Goal: Task Accomplishment & Management: Manage account settings

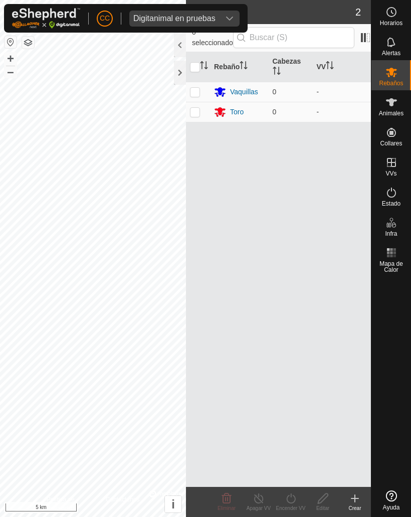
click at [218, 15] on span "Digitanimal en pruebas" at bounding box center [174, 19] width 90 height 16
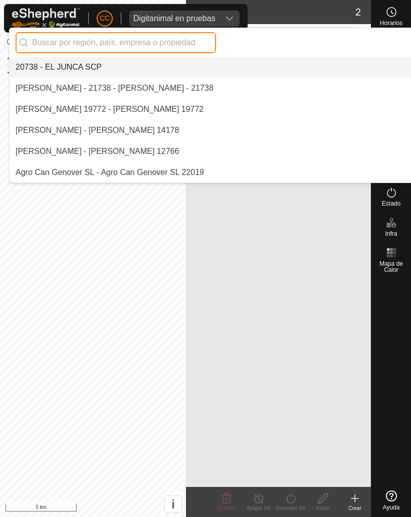
scroll to position [1959, 0]
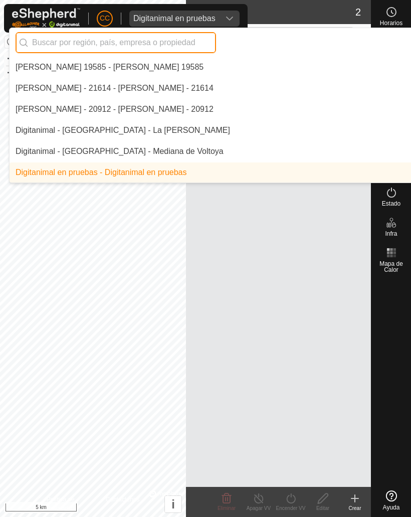
click at [61, 40] on input "text" at bounding box center [116, 42] width 201 height 21
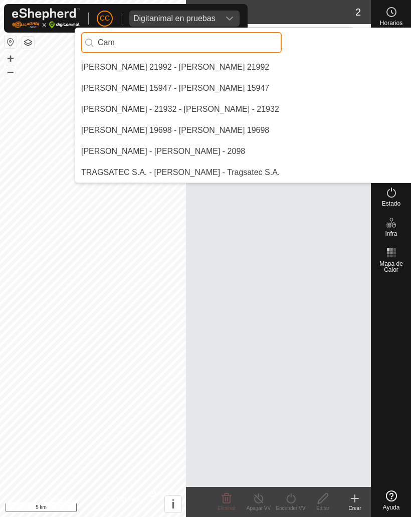
scroll to position [0, 0]
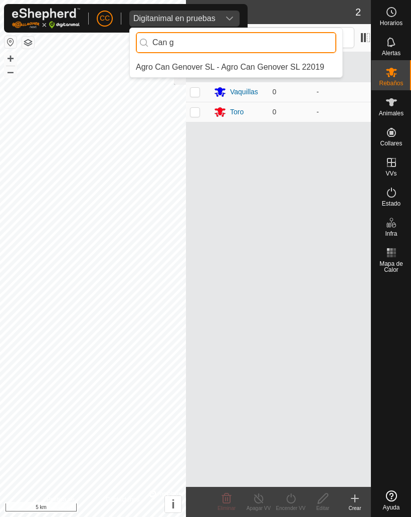
type input "Can g"
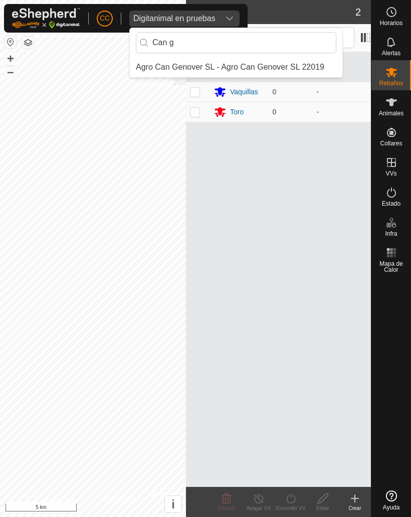
click at [173, 65] on div "Agro Can Genover SL - Agro Can Genover SL 22019" at bounding box center [230, 67] width 189 height 12
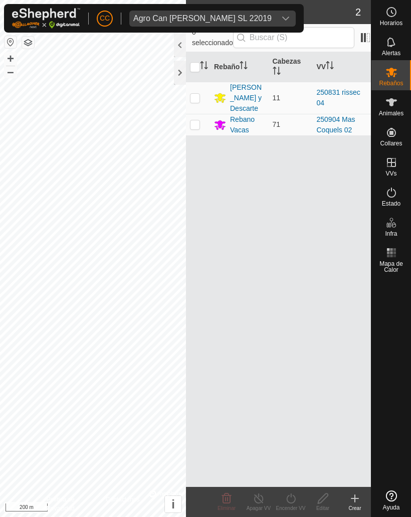
click at [177, 69] on div at bounding box center [180, 73] width 12 height 24
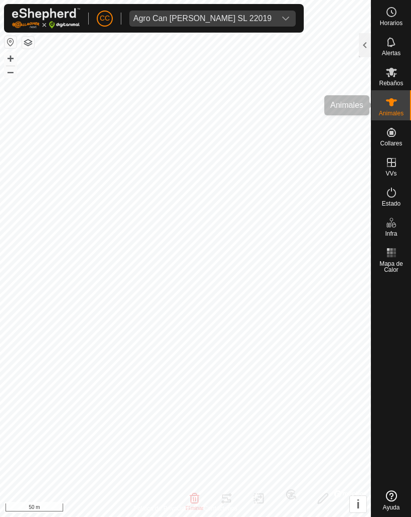
click at [389, 111] on span "Animales" at bounding box center [391, 113] width 25 height 6
click at [368, 47] on div at bounding box center [365, 45] width 12 height 24
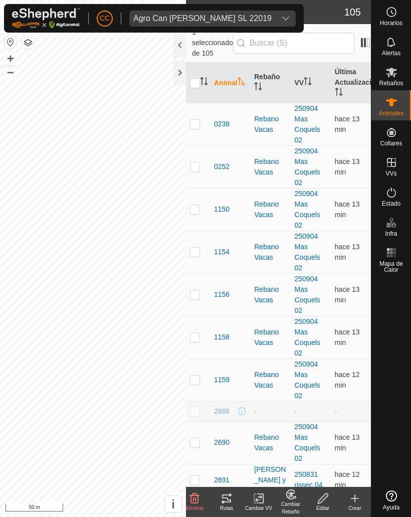
click at [203, 106] on td at bounding box center [198, 124] width 24 height 43
checkbox input "true"
click at [224, 504] on icon at bounding box center [227, 499] width 12 height 12
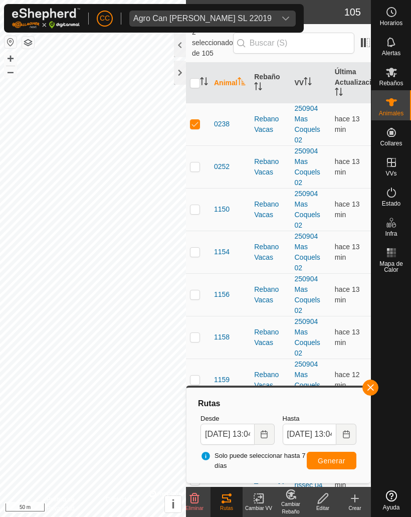
click at [335, 461] on span "Generar" at bounding box center [332, 461] width 28 height 8
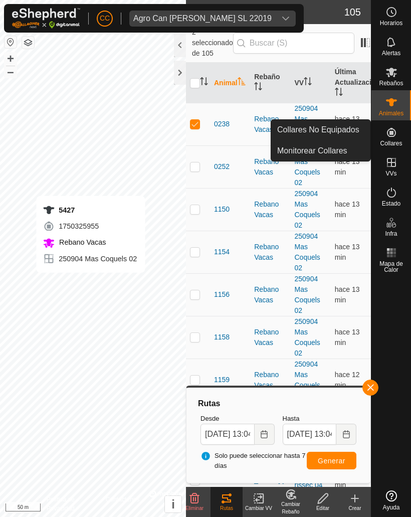
click at [226, 21] on div "Agro Can [PERSON_NAME] SL 22019" at bounding box center [202, 19] width 138 height 8
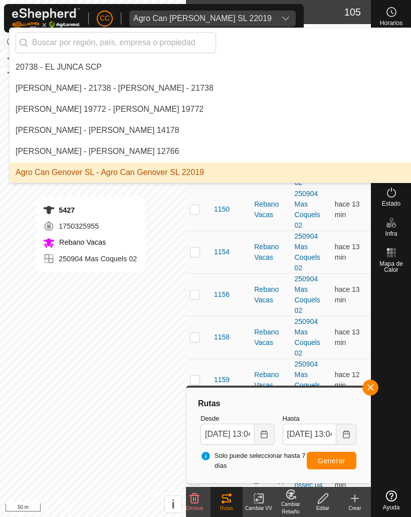
click at [94, 36] on input "text" at bounding box center [116, 42] width 201 height 21
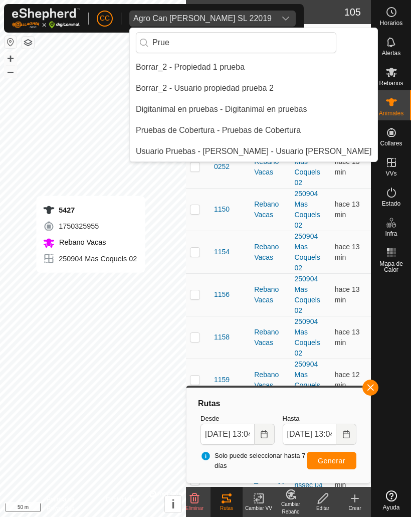
type input "Prue"
click at [171, 106] on div "Digitanimal en pruebas - Digitanimal en pruebas" at bounding box center [222, 109] width 172 height 12
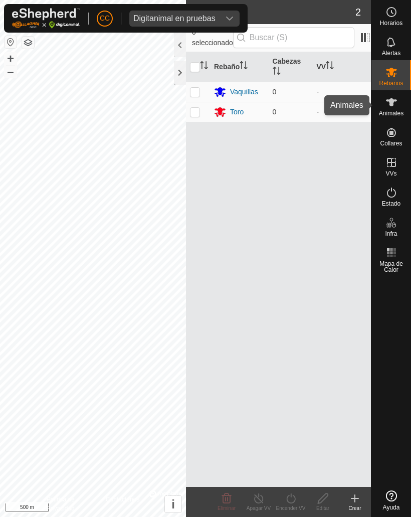
click at [389, 111] on span "Animales" at bounding box center [391, 113] width 25 height 6
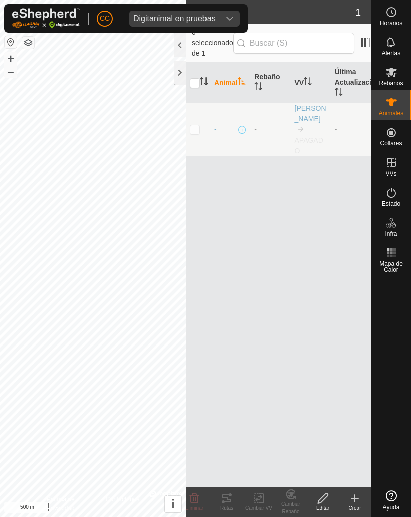
click at [355, 494] on icon at bounding box center [355, 499] width 12 height 12
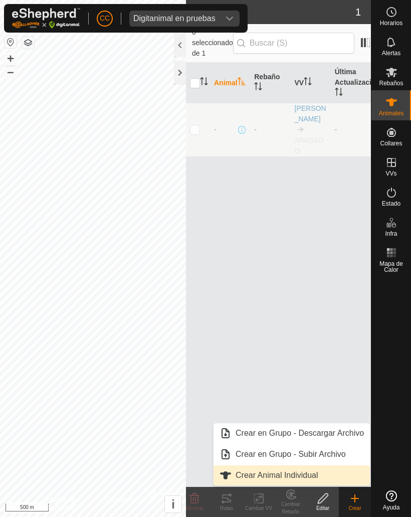
click at [253, 468] on link "Crear Animal Individual" at bounding box center [292, 476] width 157 height 20
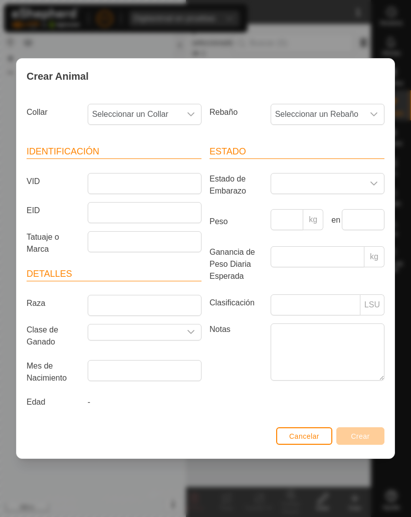
click at [152, 123] on span "Seleccionar un Collar" at bounding box center [134, 114] width 93 height 20
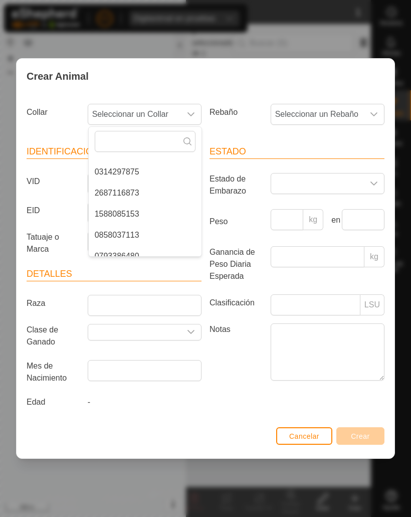
scroll to position [100, 0]
click at [114, 174] on span "0314297875" at bounding box center [117, 171] width 45 height 12
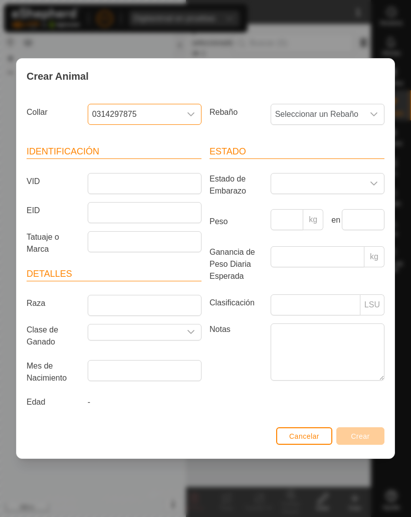
click at [298, 431] on button "Cancelar" at bounding box center [304, 436] width 56 height 18
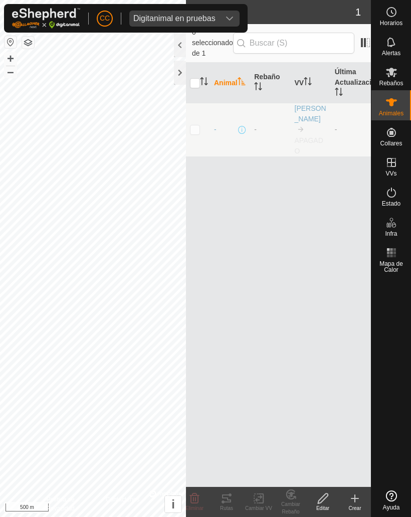
click at [176, 12] on span "Digitanimal en pruebas" at bounding box center [174, 19] width 90 height 16
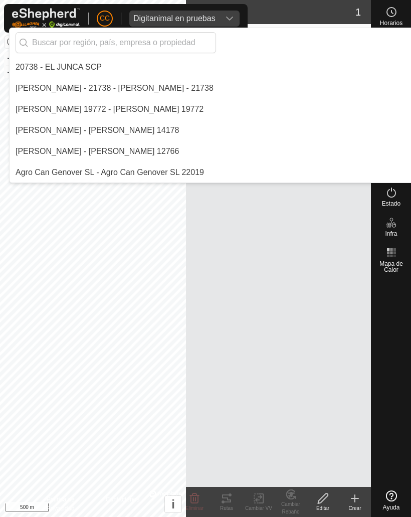
scroll to position [1959, 0]
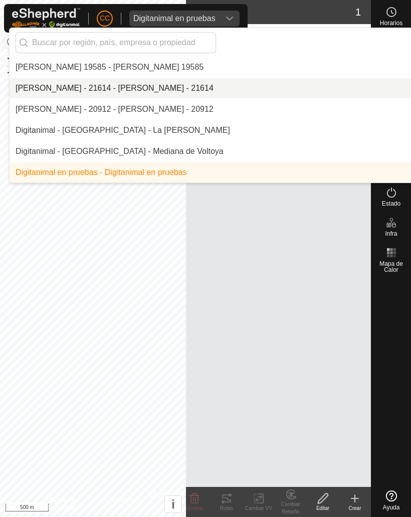
click at [99, 82] on div "[PERSON_NAME] - 21614 - [PERSON_NAME] - 21614" at bounding box center [115, 88] width 198 height 12
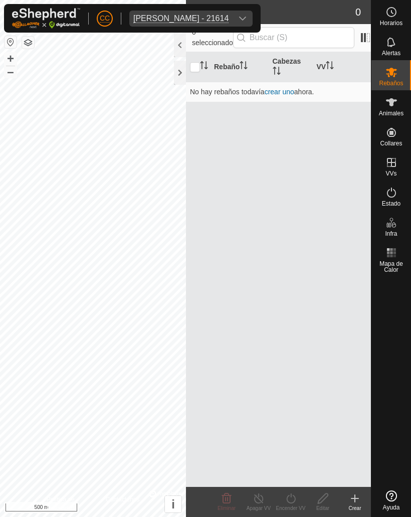
click at [171, 25] on span "[PERSON_NAME] - 21614" at bounding box center [180, 19] width 103 height 16
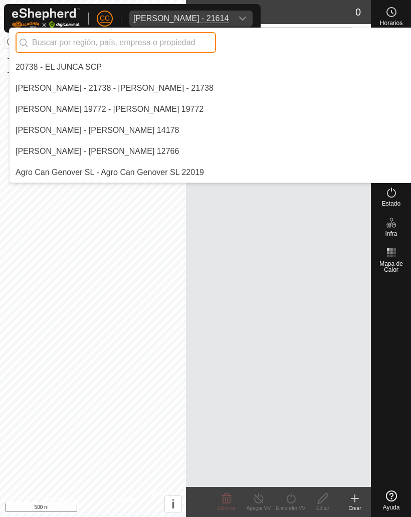
scroll to position [1875, 0]
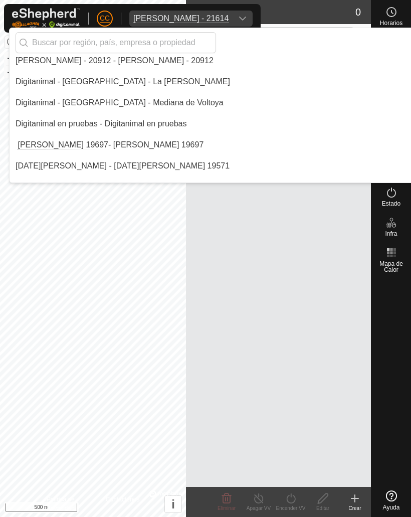
click at [49, 123] on div "Digitanimal en pruebas - Digitanimal en pruebas" at bounding box center [102, 124] width 172 height 12
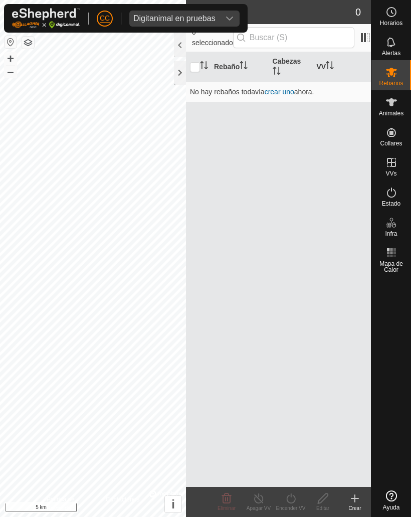
scroll to position [1980, 0]
click at [165, 20] on div "Digitanimal en pruebas" at bounding box center [174, 19] width 82 height 8
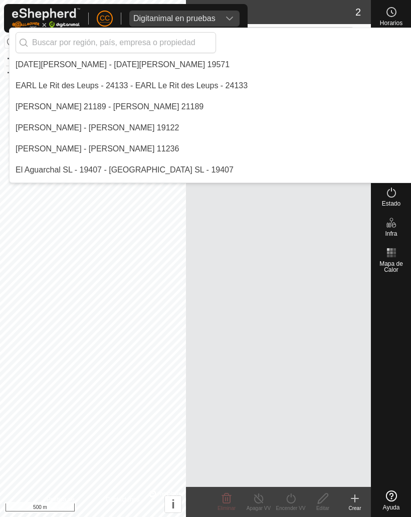
scroll to position [2110, 0]
click at [80, 42] on input "text" at bounding box center [116, 42] width 201 height 21
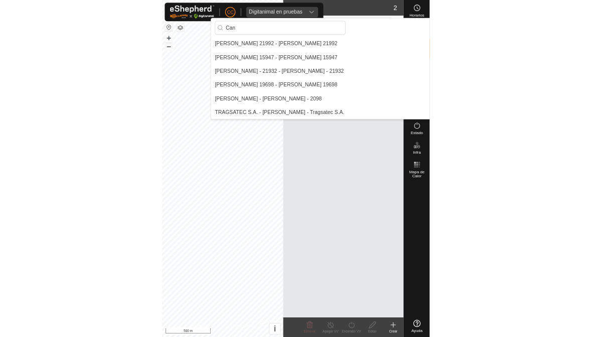
scroll to position [42, 0]
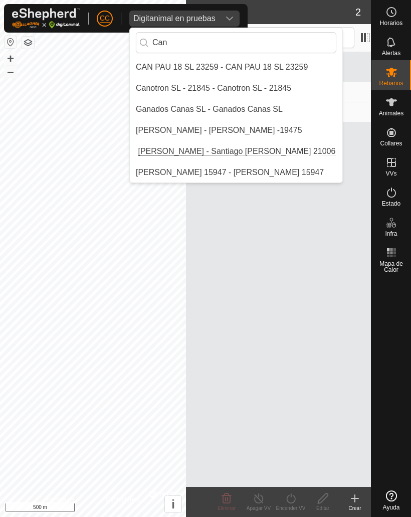
type input "Can"
click at [169, 106] on div "Ganados Canas SL - Ganados Canas SL" at bounding box center [209, 109] width 147 height 12
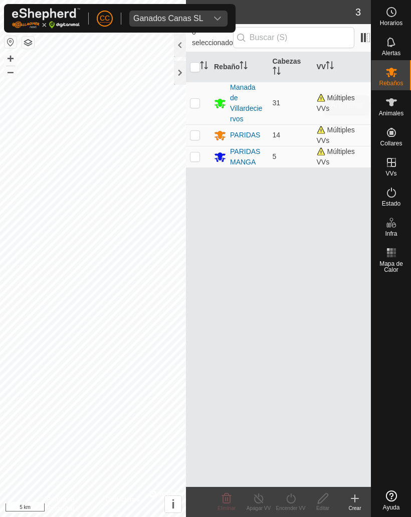
click at [386, 107] on icon at bounding box center [392, 102] width 12 height 12
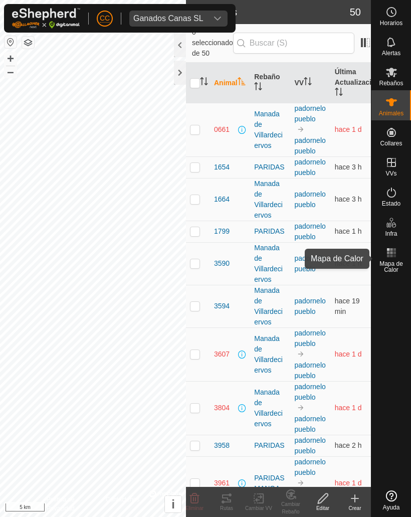
click at [395, 255] on rect at bounding box center [394, 256] width 3 height 3
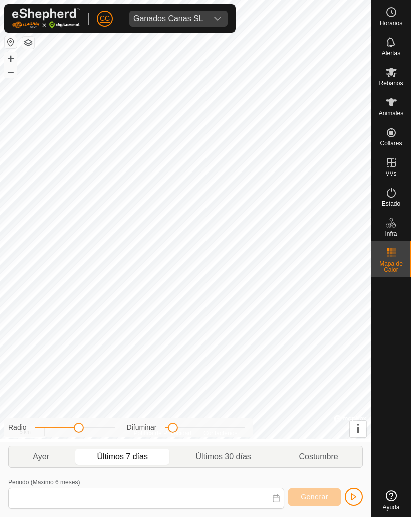
type input "[DATE] - [DATE]"
click at [312, 496] on span "Generar" at bounding box center [315, 497] width 28 height 8
click at [313, 494] on span "Generar" at bounding box center [315, 497] width 28 height 8
click at [314, 499] on span "Generar" at bounding box center [315, 497] width 28 height 8
click at [310, 498] on span "Generar" at bounding box center [315, 497] width 28 height 8
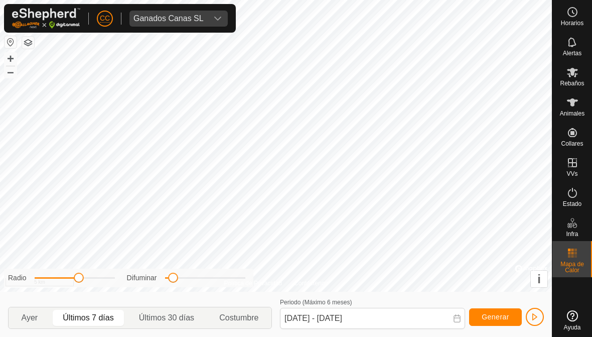
click at [206, 24] on span "Ganados Canas SL" at bounding box center [168, 19] width 78 height 16
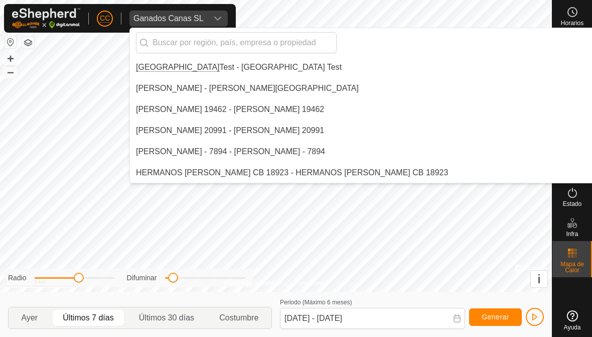
scroll to position [2911, 0]
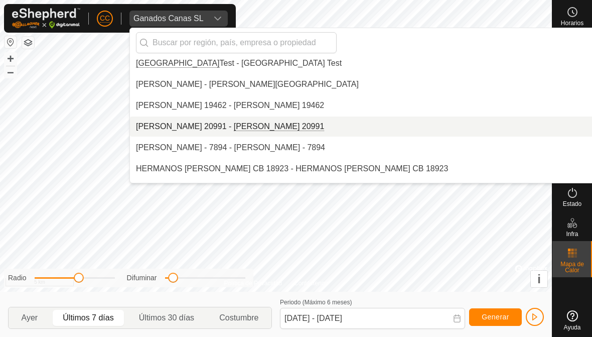
click at [200, 121] on div "[PERSON_NAME] 20991 - [PERSON_NAME] 20991" at bounding box center [230, 126] width 188 height 12
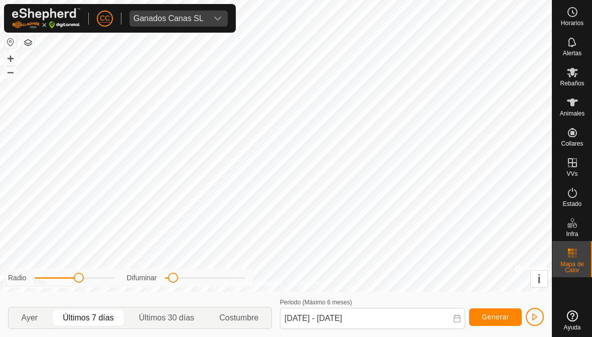
scroll to position [2844, 0]
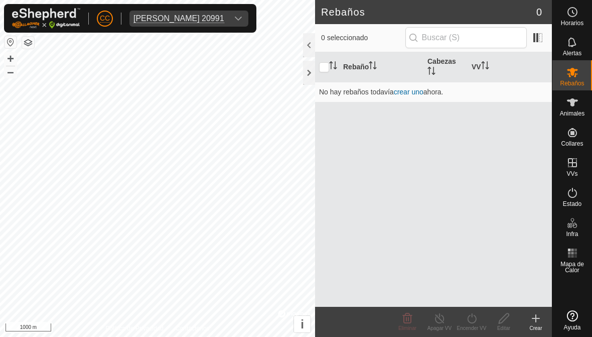
click at [228, 15] on span "[PERSON_NAME] 20991" at bounding box center [178, 19] width 99 height 16
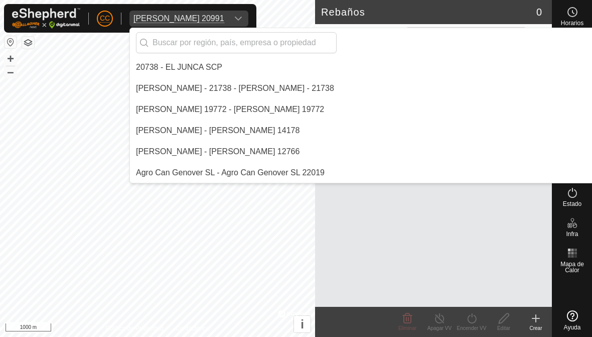
scroll to position [2865, 0]
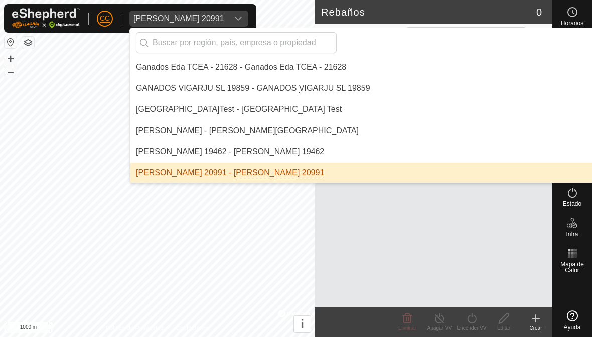
click at [188, 42] on input "text" at bounding box center [236, 42] width 201 height 21
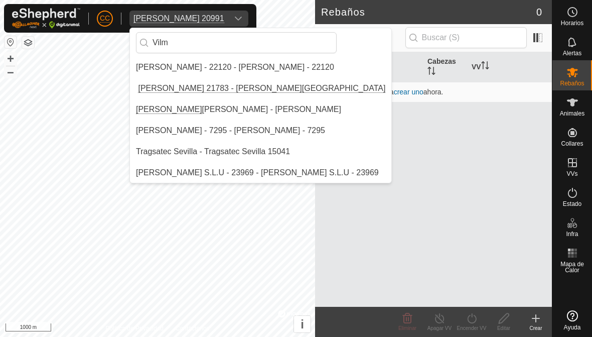
scroll to position [0, 0]
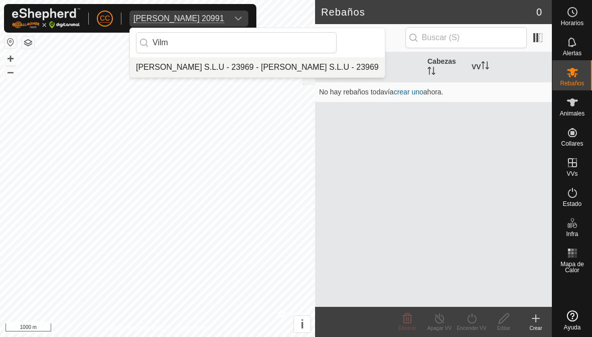
type input "Vilm"
click at [175, 70] on div "[PERSON_NAME] S.L.U - 23969 - [PERSON_NAME] S.L.U - 23969" at bounding box center [257, 67] width 243 height 12
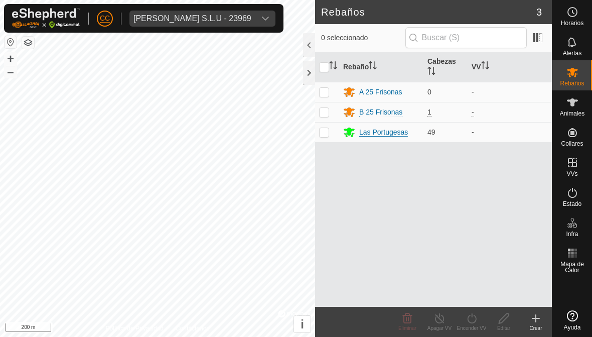
click at [304, 72] on div at bounding box center [309, 73] width 12 height 24
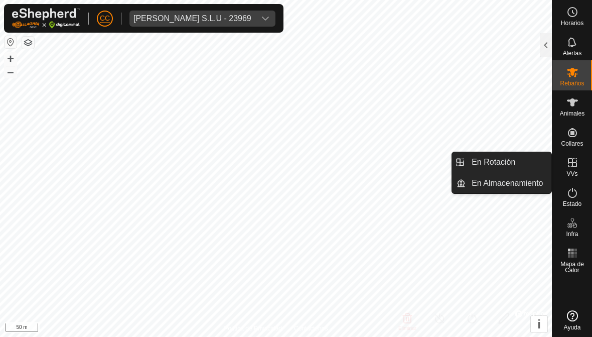
click at [411, 161] on span "En Rotación" at bounding box center [494, 162] width 44 height 12
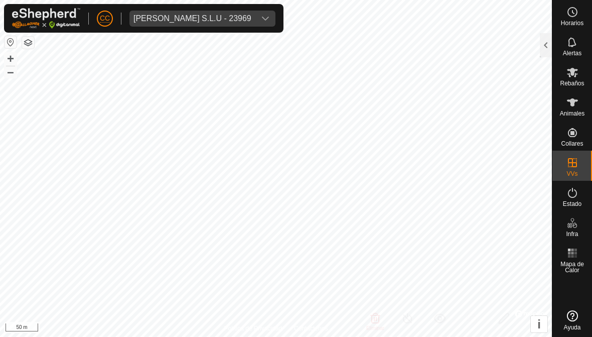
click at [411, 53] on div at bounding box center [546, 45] width 12 height 24
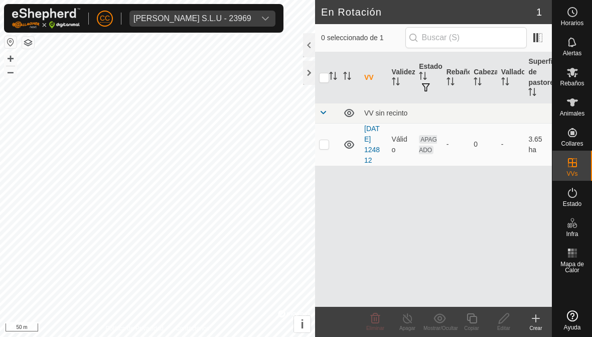
click at [411, 314] on icon at bounding box center [536, 318] width 12 height 12
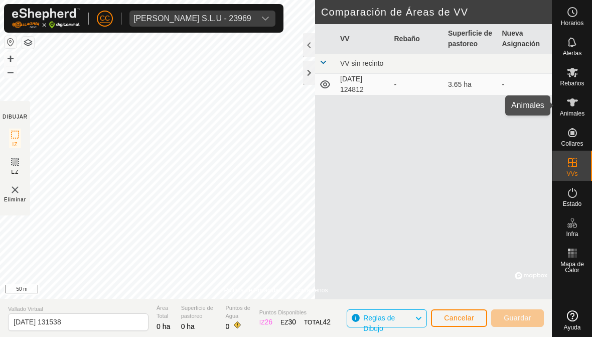
click at [411, 108] on es-animals-svg-icon at bounding box center [572, 102] width 18 height 16
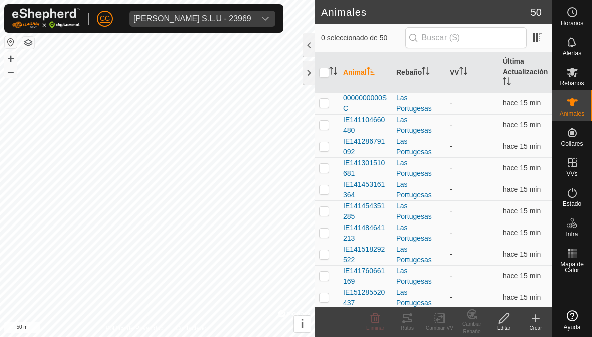
click at [411, 323] on create-svg-icon at bounding box center [536, 318] width 32 height 12
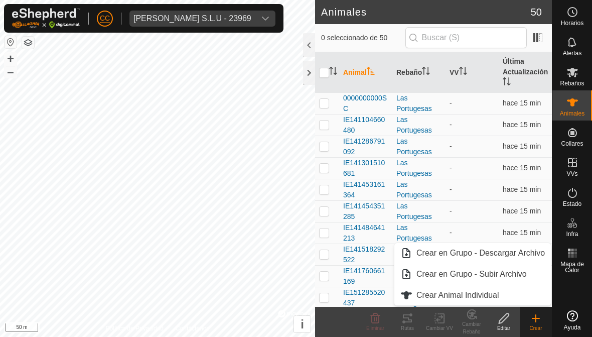
click at [411, 322] on icon at bounding box center [536, 318] width 12 height 12
click at [411, 296] on span "Crear Animal Individual" at bounding box center [457, 295] width 83 height 12
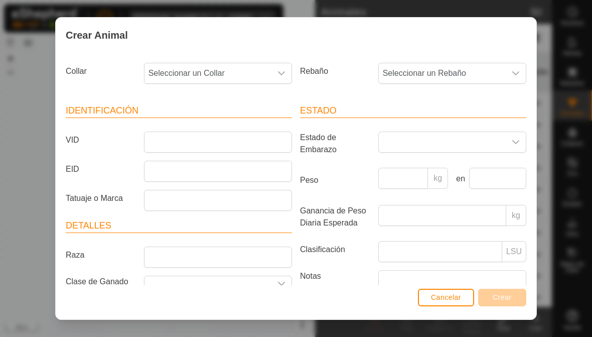
click at [258, 78] on span "Seleccionar un Collar" at bounding box center [207, 73] width 127 height 20
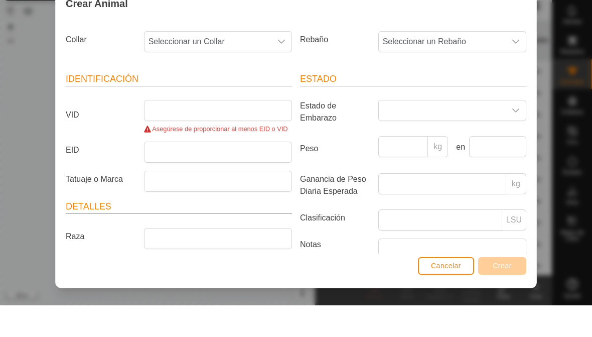
click at [213, 63] on span "Seleccionar un Collar" at bounding box center [207, 73] width 127 height 20
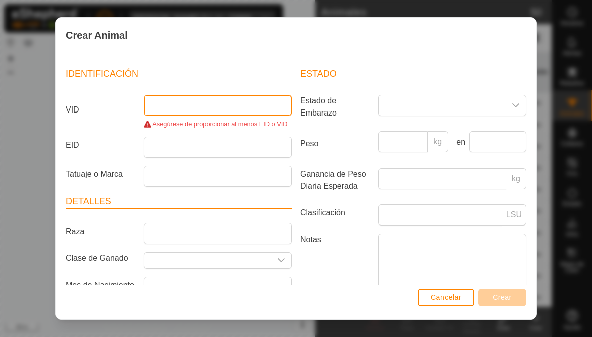
click at [189, 105] on input "VID" at bounding box center [218, 105] width 148 height 21
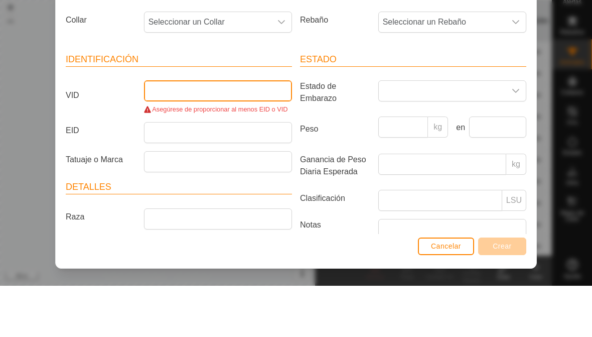
scroll to position [0, 0]
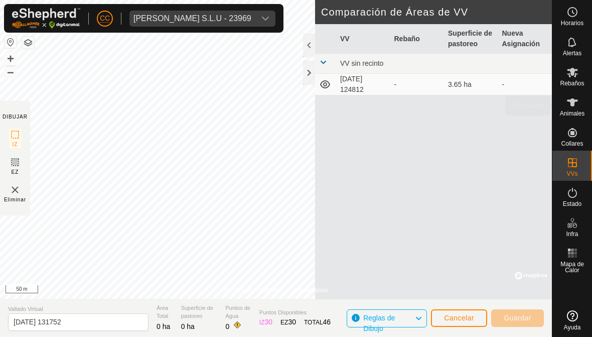
click at [411, 112] on span "Animales" at bounding box center [572, 113] width 25 height 6
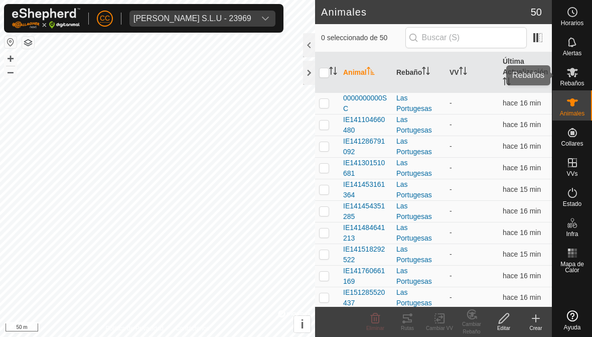
click at [411, 75] on icon at bounding box center [572, 72] width 12 height 12
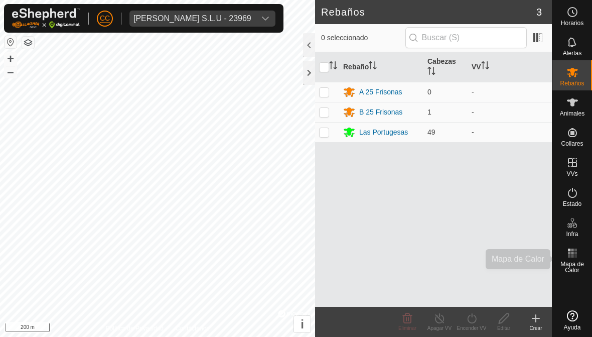
click at [411, 254] on icon at bounding box center [572, 253] width 12 height 12
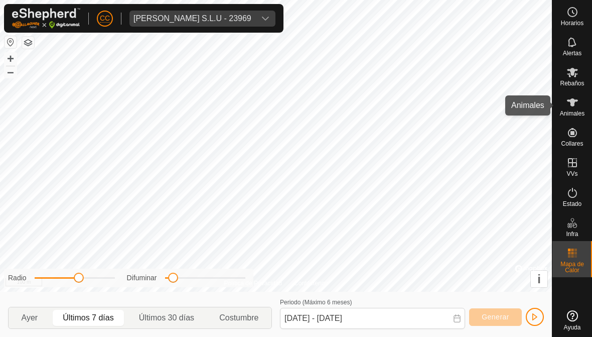
click at [411, 101] on icon at bounding box center [572, 102] width 11 height 8
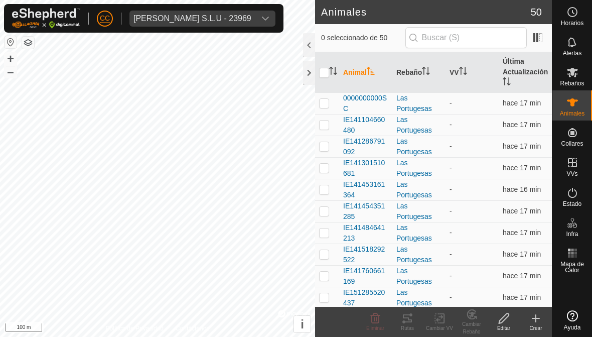
click at [326, 106] on p-checkbox at bounding box center [324, 103] width 10 height 8
checkbox input "true"
click at [410, 320] on icon at bounding box center [407, 318] width 12 height 12
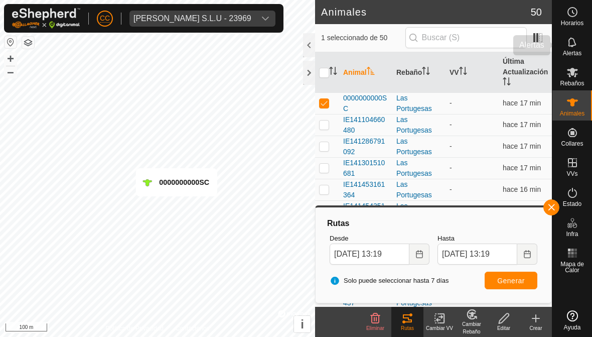
click at [411, 45] on icon at bounding box center [572, 42] width 8 height 10
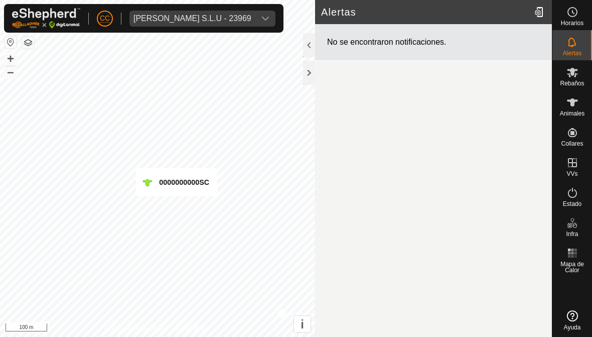
click at [411, 15] on div at bounding box center [540, 12] width 20 height 28
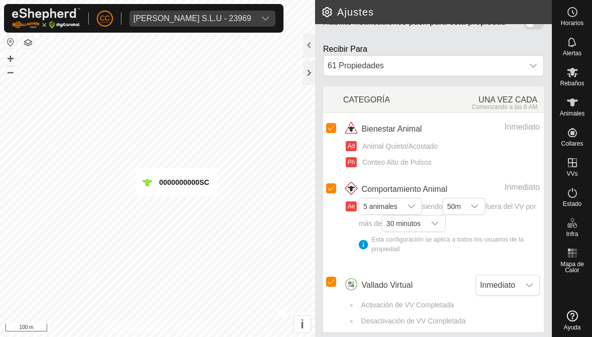
scroll to position [154, 0]
click at [308, 43] on div at bounding box center [309, 45] width 12 height 24
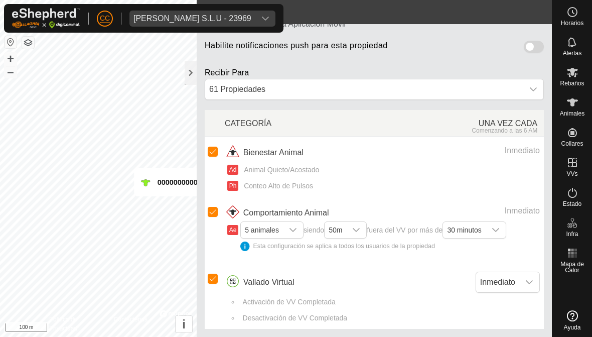
scroll to position [119, 0]
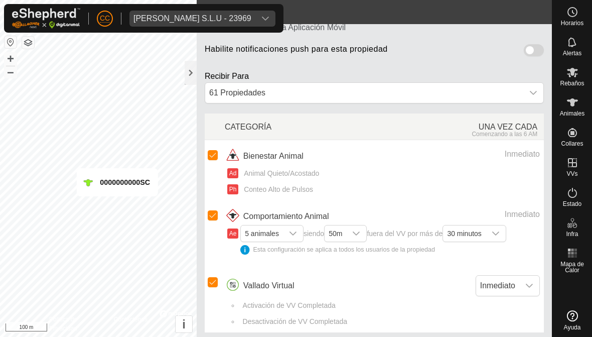
click at [191, 68] on div at bounding box center [191, 73] width 12 height 24
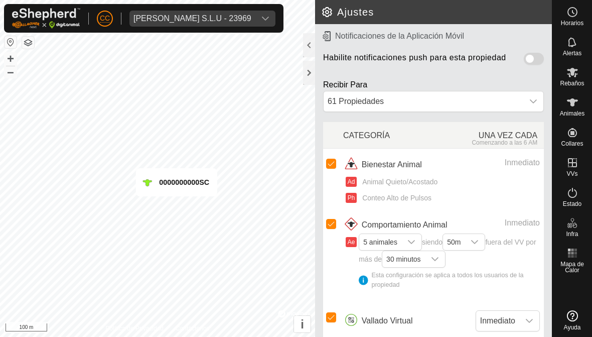
click at [308, 73] on div at bounding box center [309, 73] width 12 height 24
